Goal: Leave review/rating: Leave review/rating

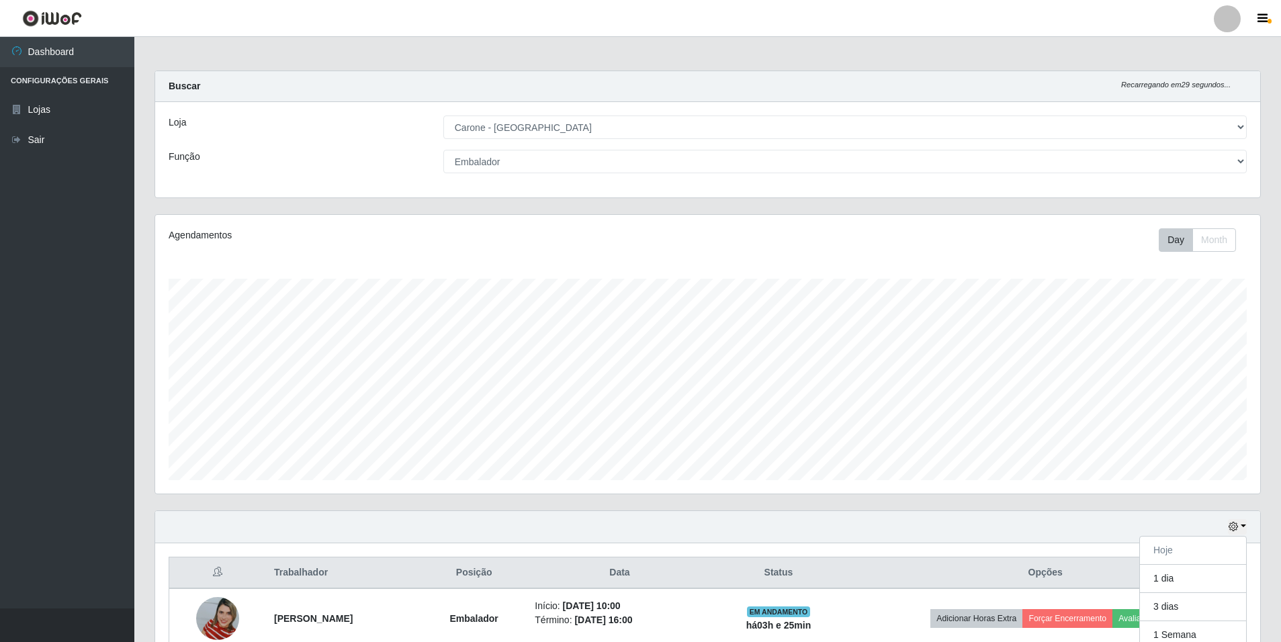
select select "528"
click at [1243, 176] on div "Loja [Selecione...] Carone - [GEOGRAPHIC_DATA] Função [Selecione...] Auxiliar d…" at bounding box center [707, 149] width 1105 height 95
click at [1243, 162] on select "[Selecione...] Auxiliar de Depósito Auxiliar de Depósito + Auxiliar de Depósito…" at bounding box center [844, 162] width 803 height 24
select select "4"
click at [443, 150] on select "[Selecione...] Auxiliar de Depósito Auxiliar de Depósito + Auxiliar de Depósito…" at bounding box center [844, 162] width 803 height 24
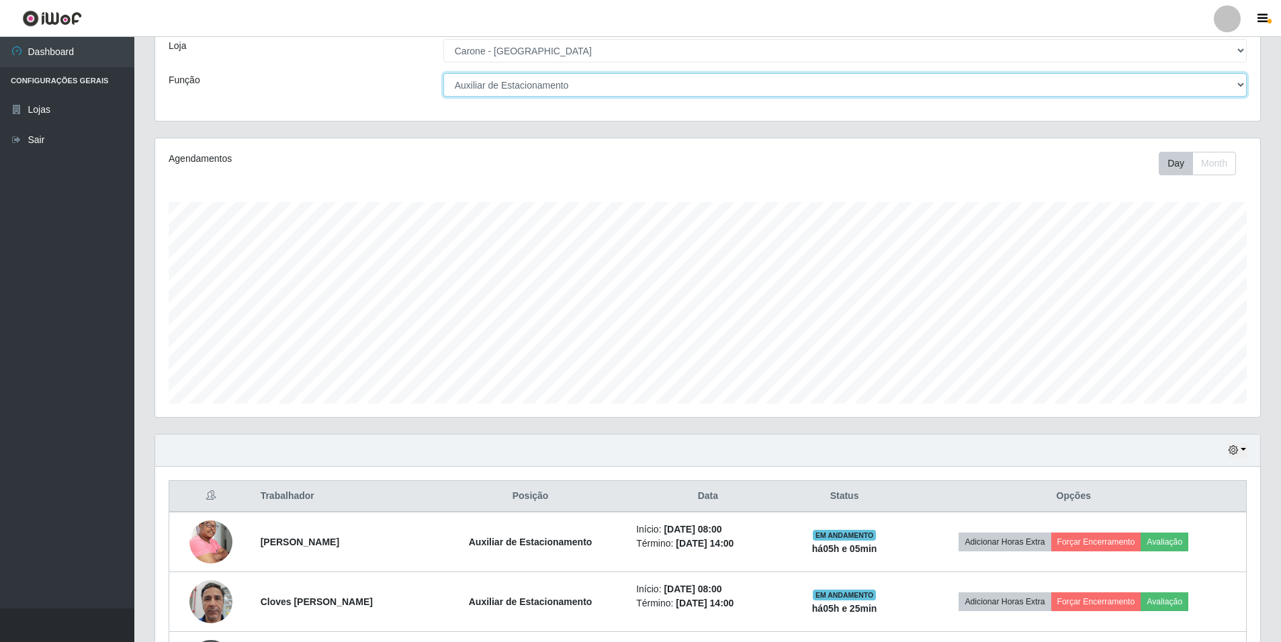
scroll to position [190, 0]
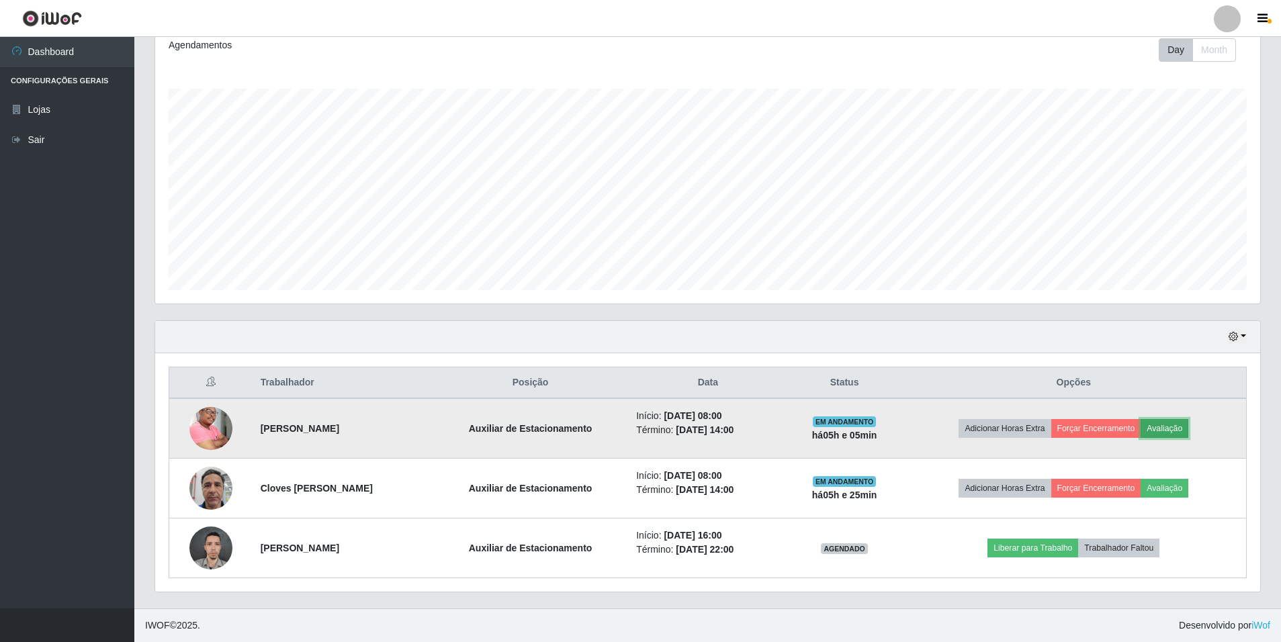
click at [1186, 428] on button "Avaliação" at bounding box center [1165, 428] width 48 height 19
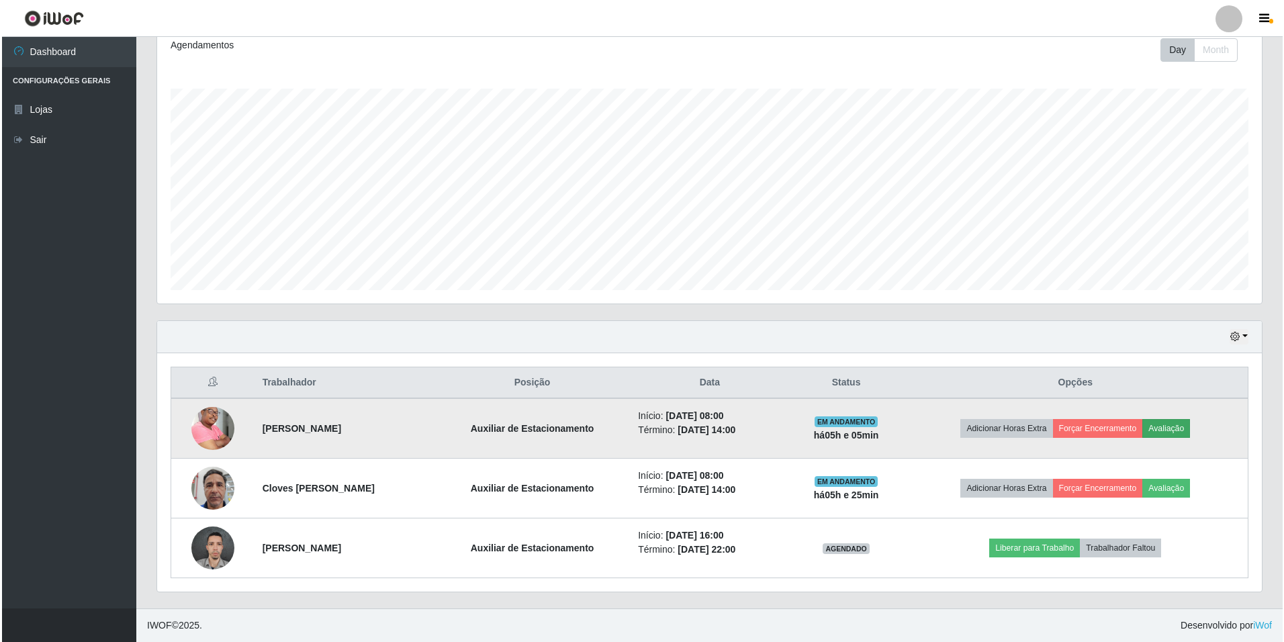
scroll to position [279, 1098]
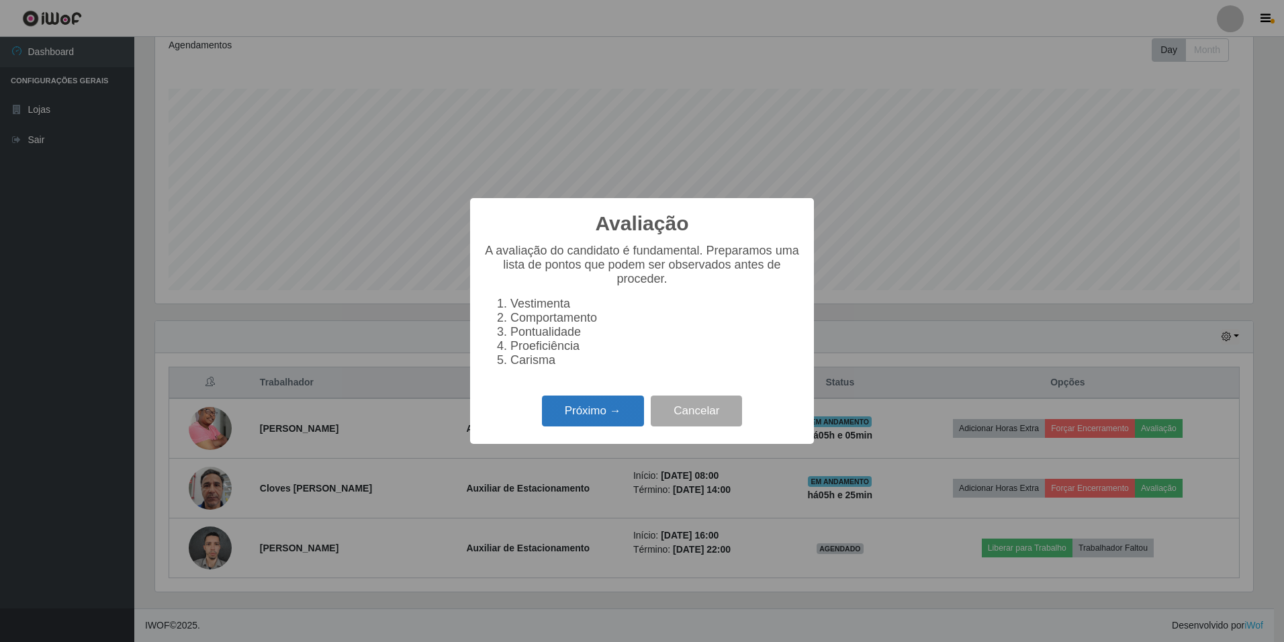
click at [585, 411] on button "Próximo →" at bounding box center [593, 412] width 102 height 32
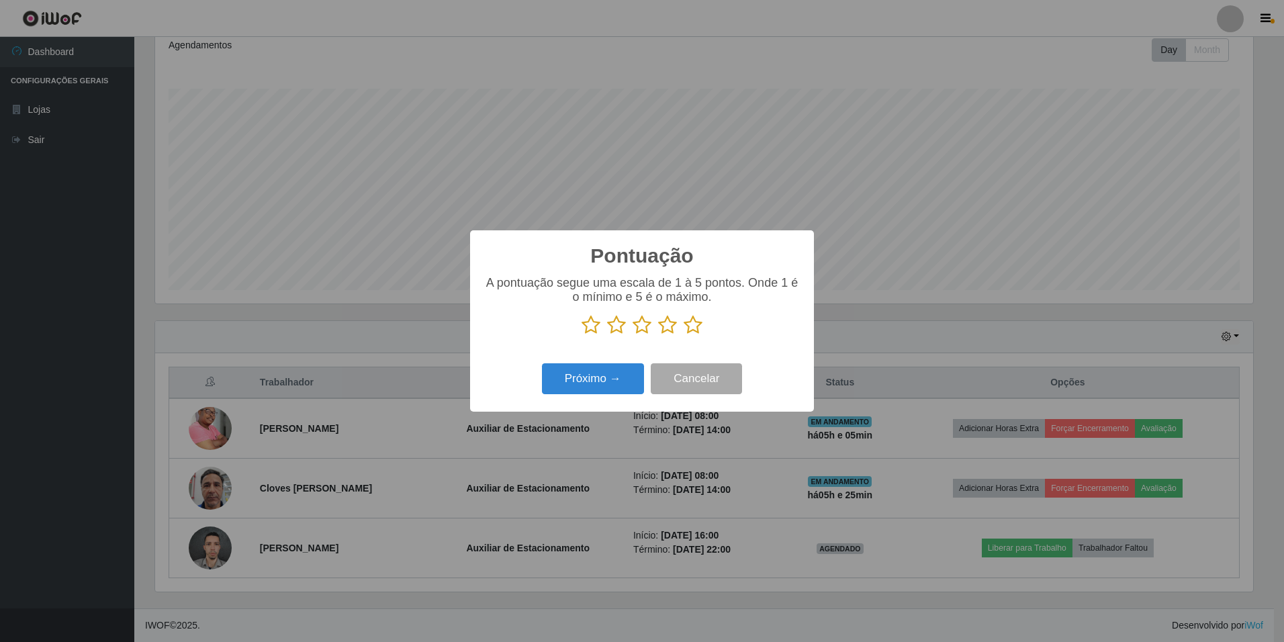
scroll to position [671492, 670673]
click at [695, 328] on icon at bounding box center [693, 325] width 19 height 20
click at [684, 335] on input "radio" at bounding box center [684, 335] width 0 height 0
click at [623, 378] on button "Próximo →" at bounding box center [593, 379] width 102 height 32
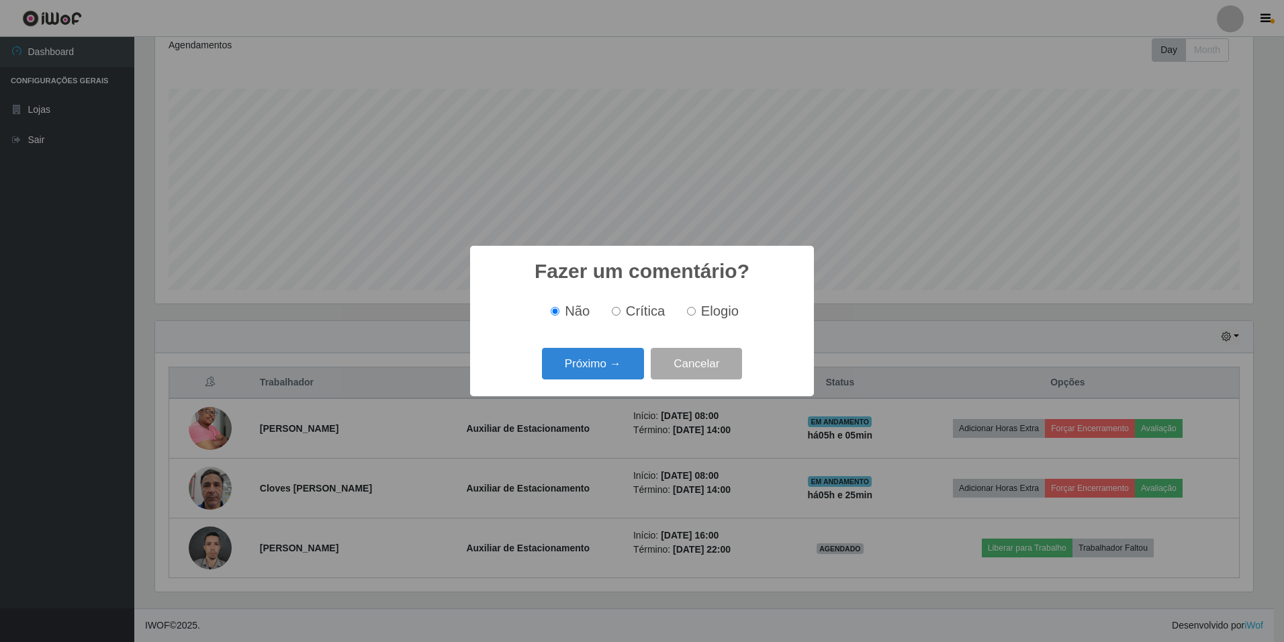
click at [688, 315] on input "Elogio" at bounding box center [691, 311] width 9 height 9
radio input "true"
click at [595, 369] on button "Próximo →" at bounding box center [593, 364] width 102 height 32
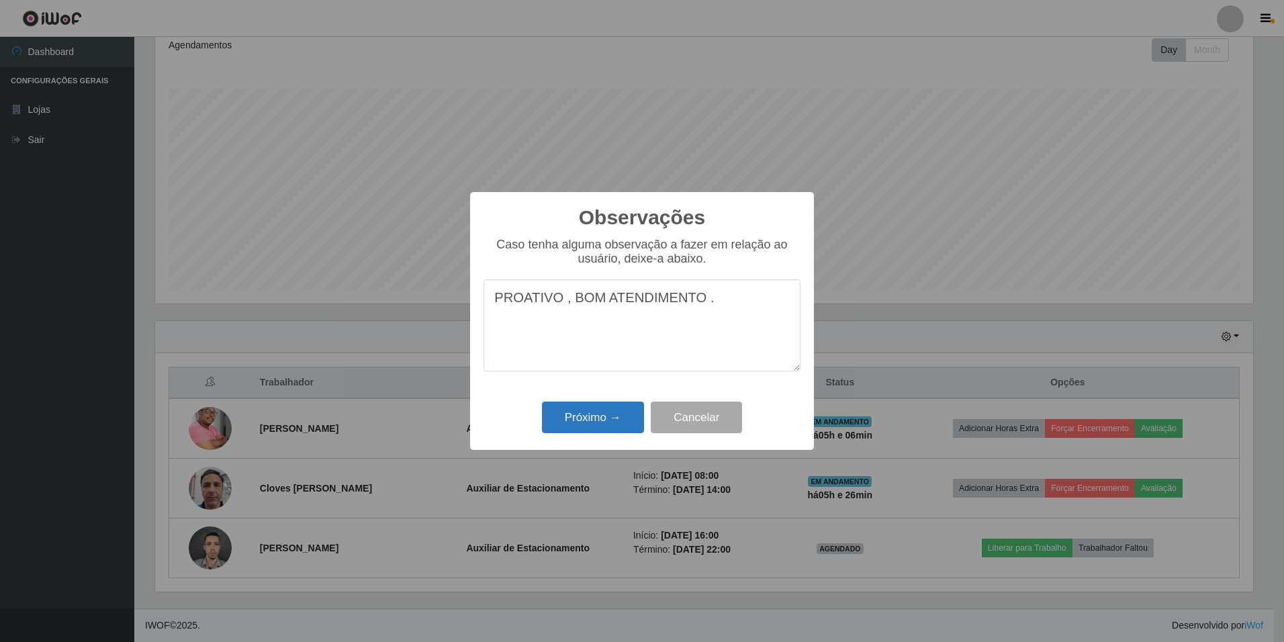
type textarea "PROATIVO , BOM ATENDIMENTO ."
click at [599, 419] on button "Próximo →" at bounding box center [593, 418] width 102 height 32
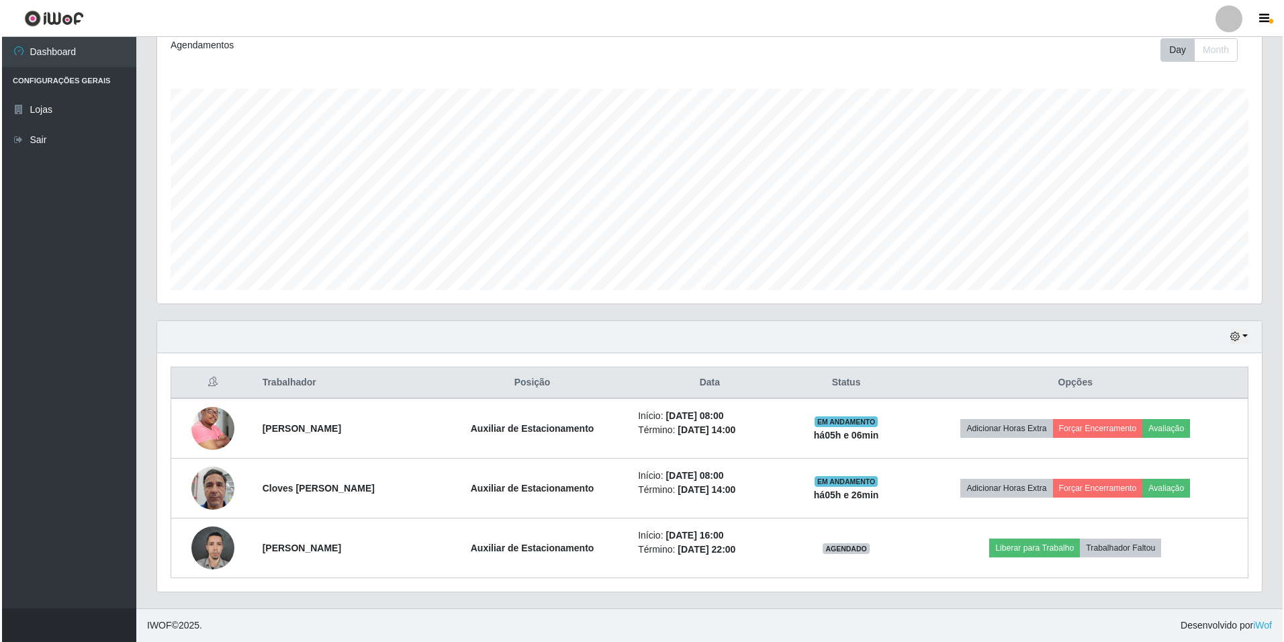
scroll to position [279, 1105]
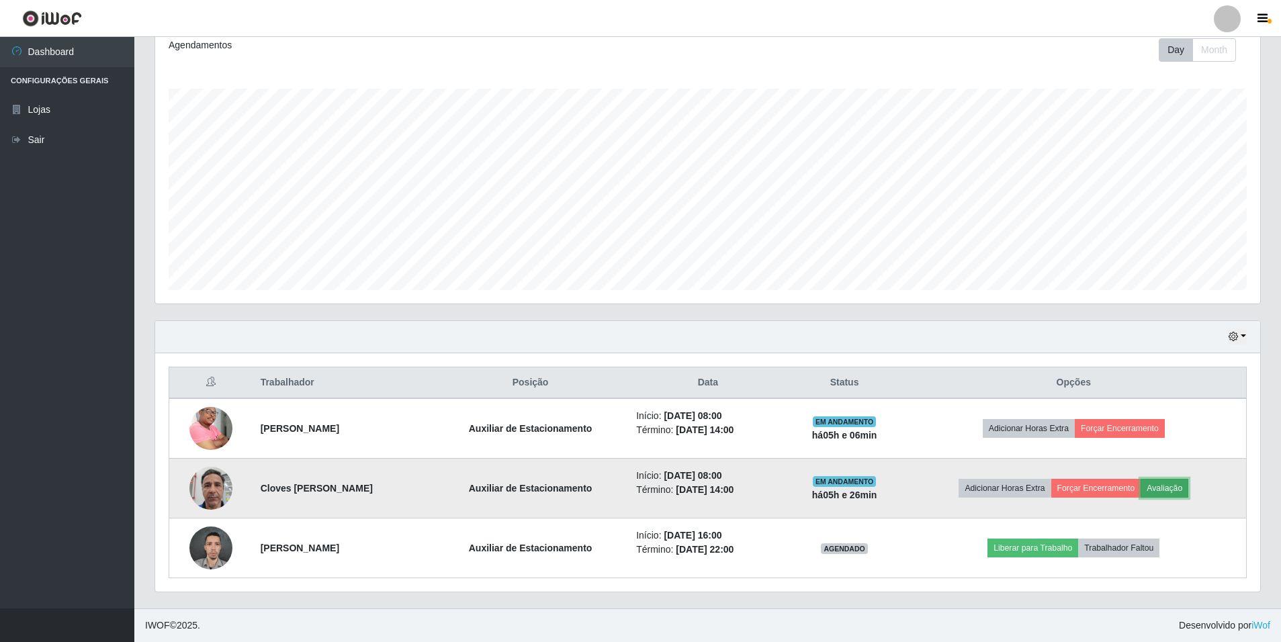
click at [1183, 486] on button "Avaliação" at bounding box center [1165, 488] width 48 height 19
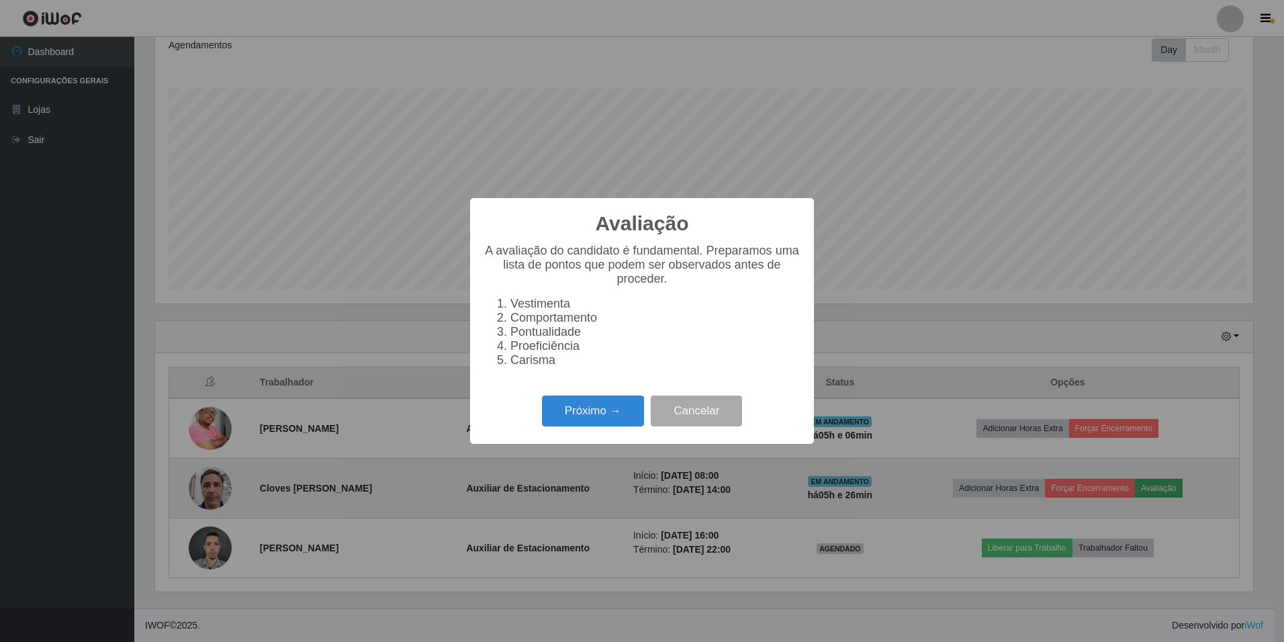
scroll to position [279, 1098]
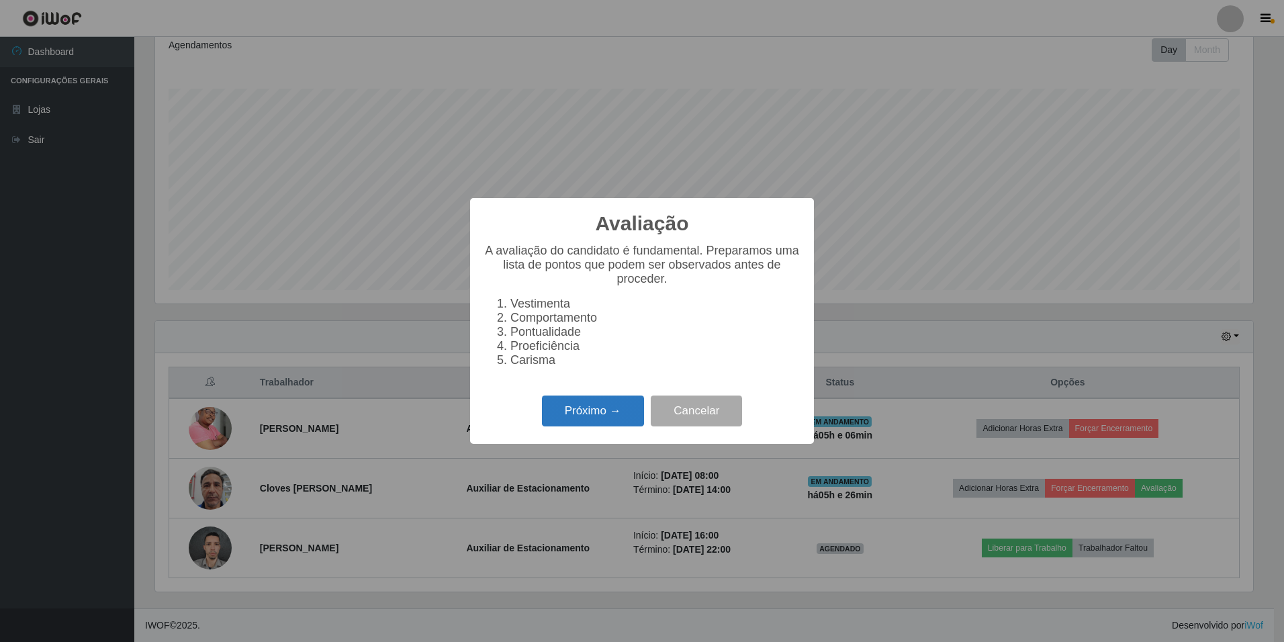
click at [609, 414] on button "Próximo →" at bounding box center [593, 412] width 102 height 32
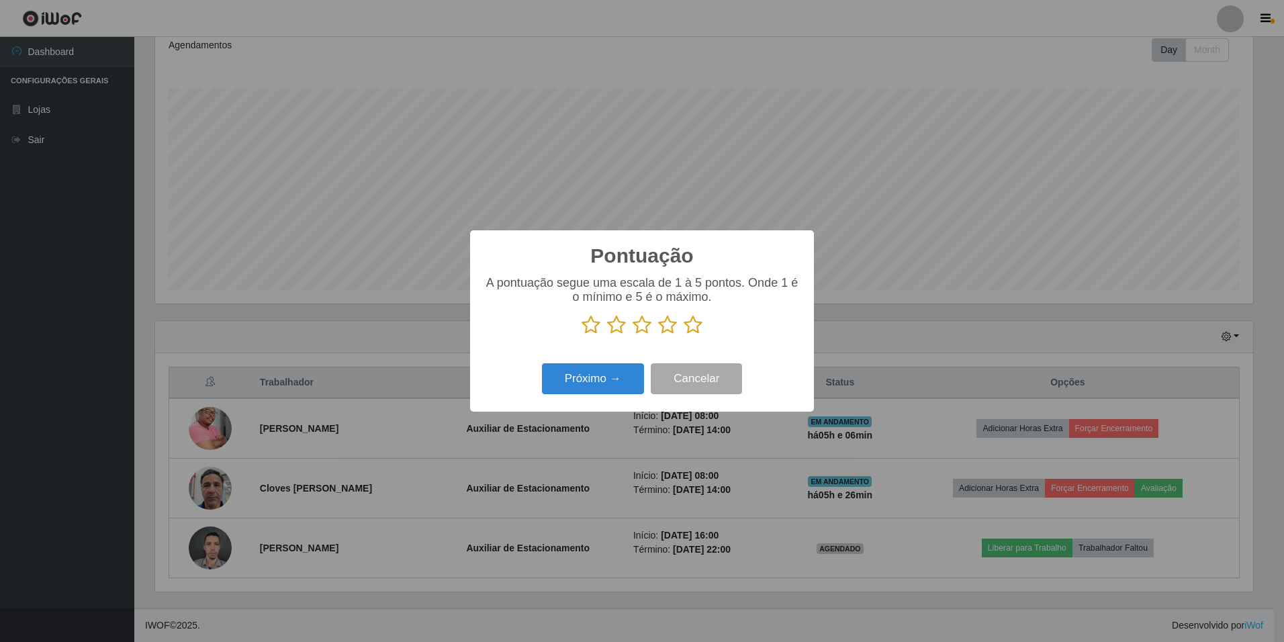
click at [696, 325] on icon at bounding box center [693, 325] width 19 height 20
click at [684, 335] on input "radio" at bounding box center [684, 335] width 0 height 0
click at [607, 376] on button "Próximo →" at bounding box center [593, 379] width 102 height 32
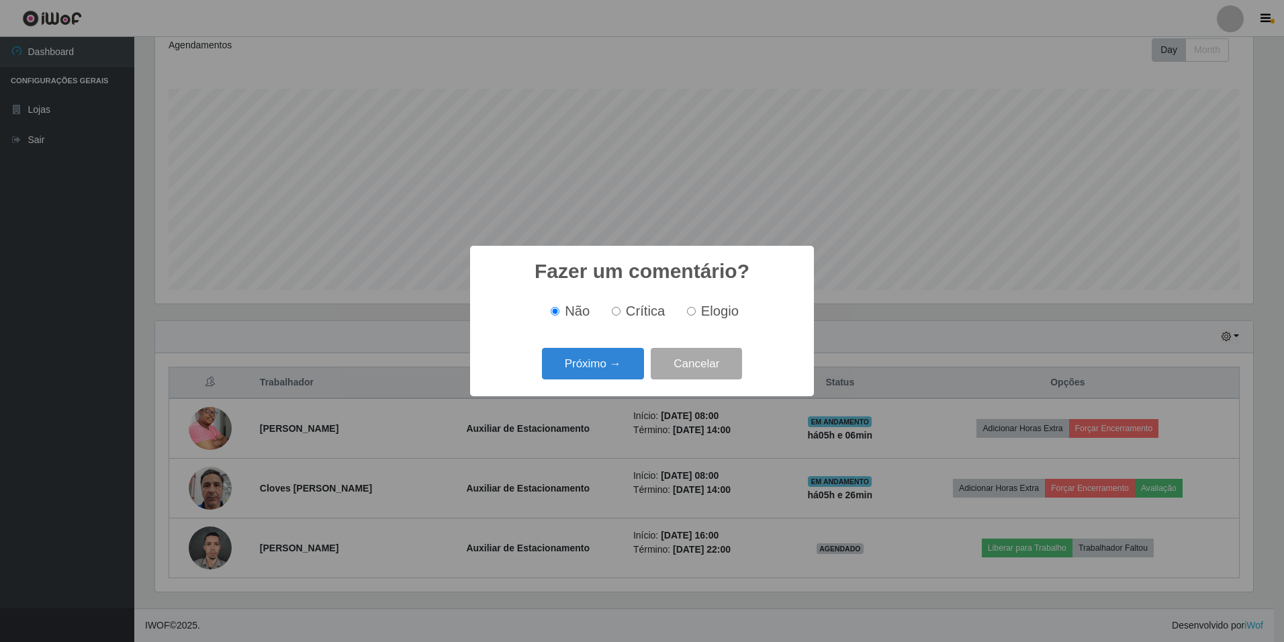
click at [694, 314] on input "Elogio" at bounding box center [691, 311] width 9 height 9
radio input "true"
click at [629, 359] on button "Próximo →" at bounding box center [593, 364] width 102 height 32
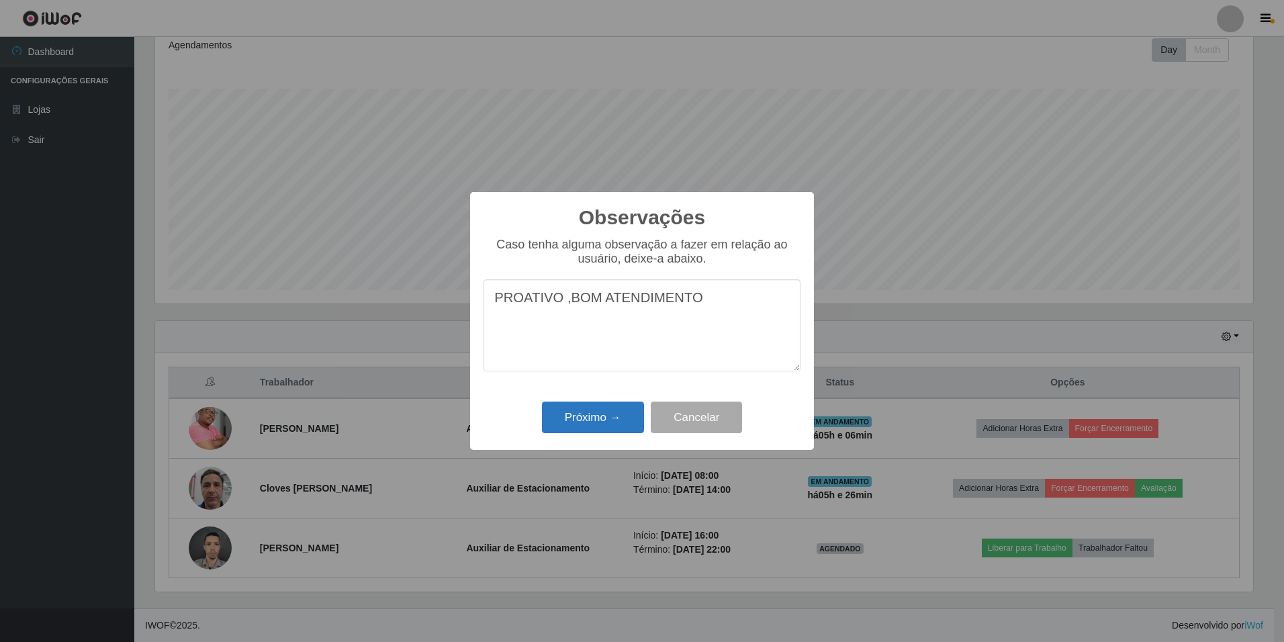
type textarea "PROATIVO ,BOM ATENDIMENTO"
click at [593, 416] on button "Próximo →" at bounding box center [593, 418] width 102 height 32
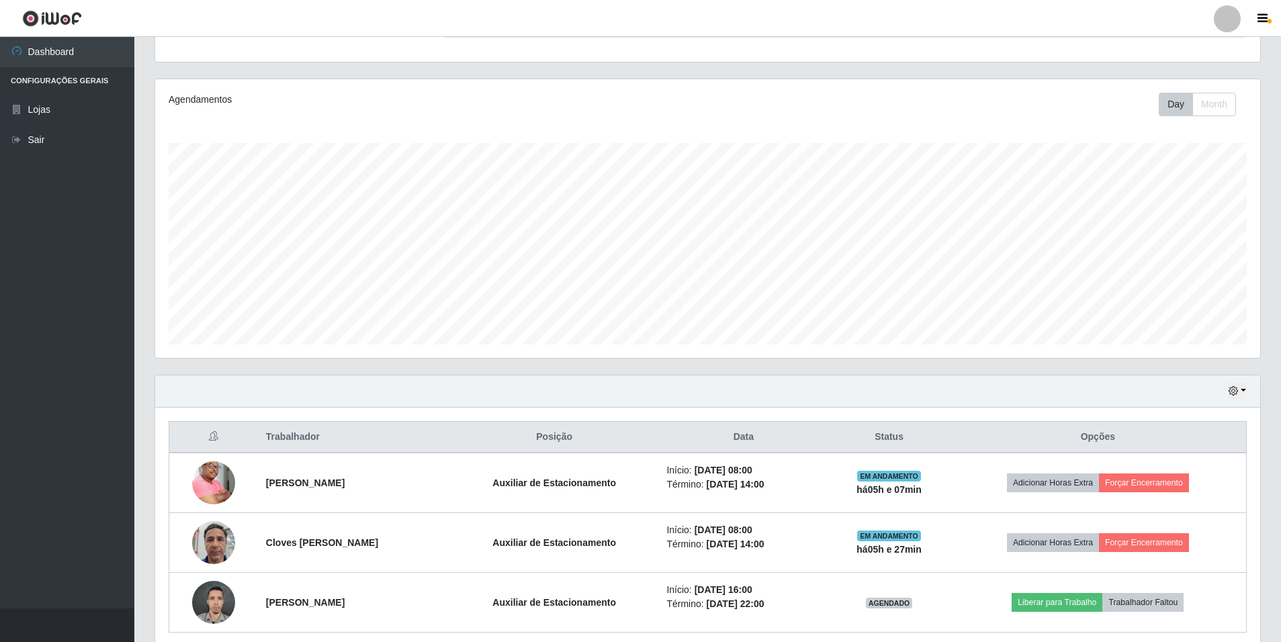
scroll to position [56, 0]
